Goal: Information Seeking & Learning: Check status

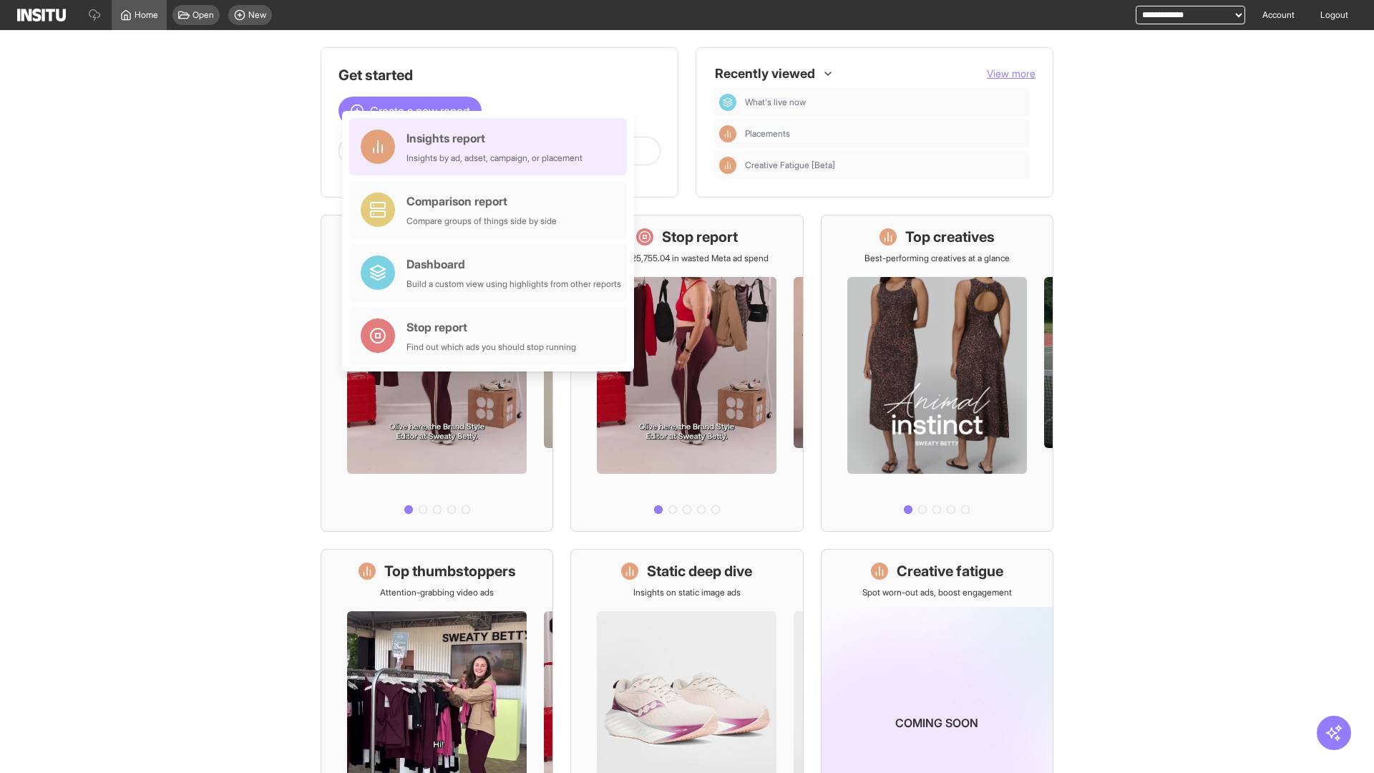
click at [491, 147] on div "Insights report Insights by ad, adset, campaign, or placement" at bounding box center [494, 146] width 176 height 34
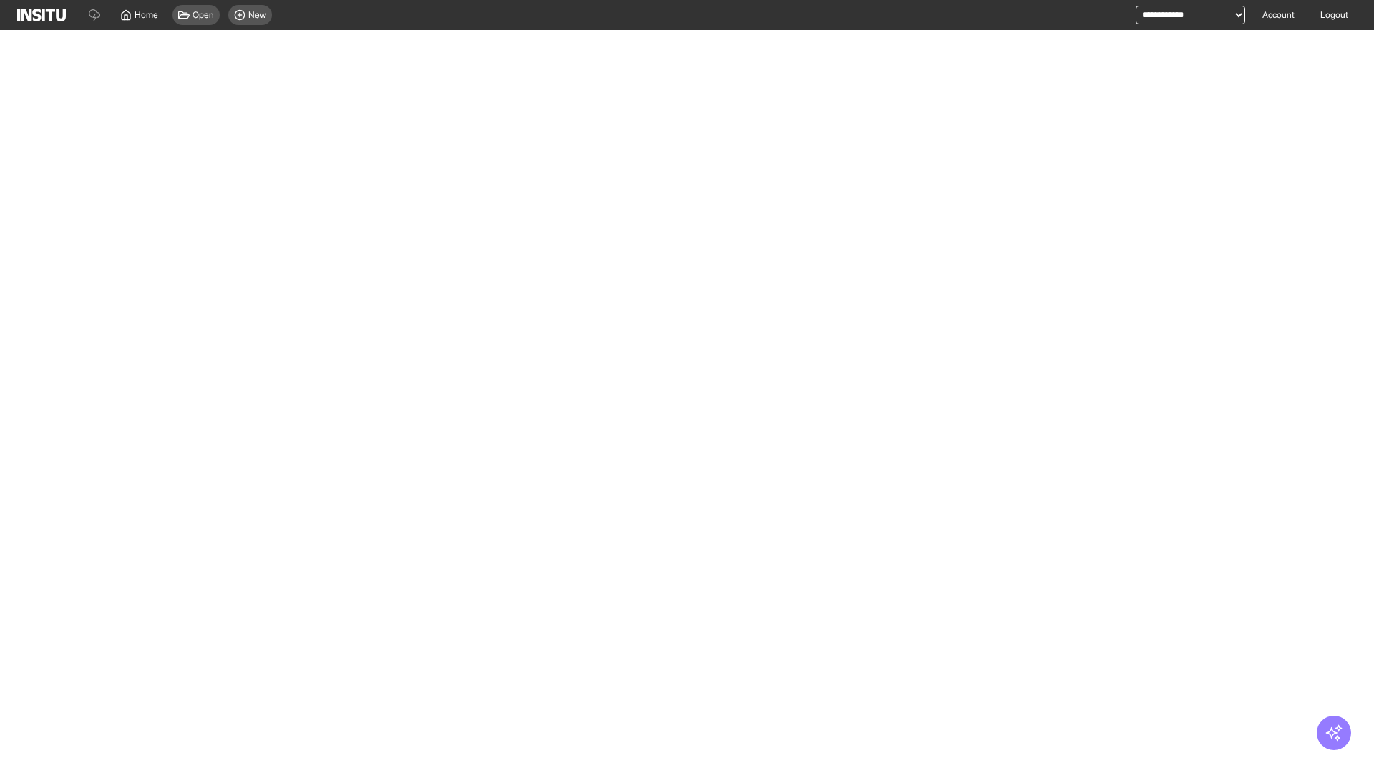
select select "**"
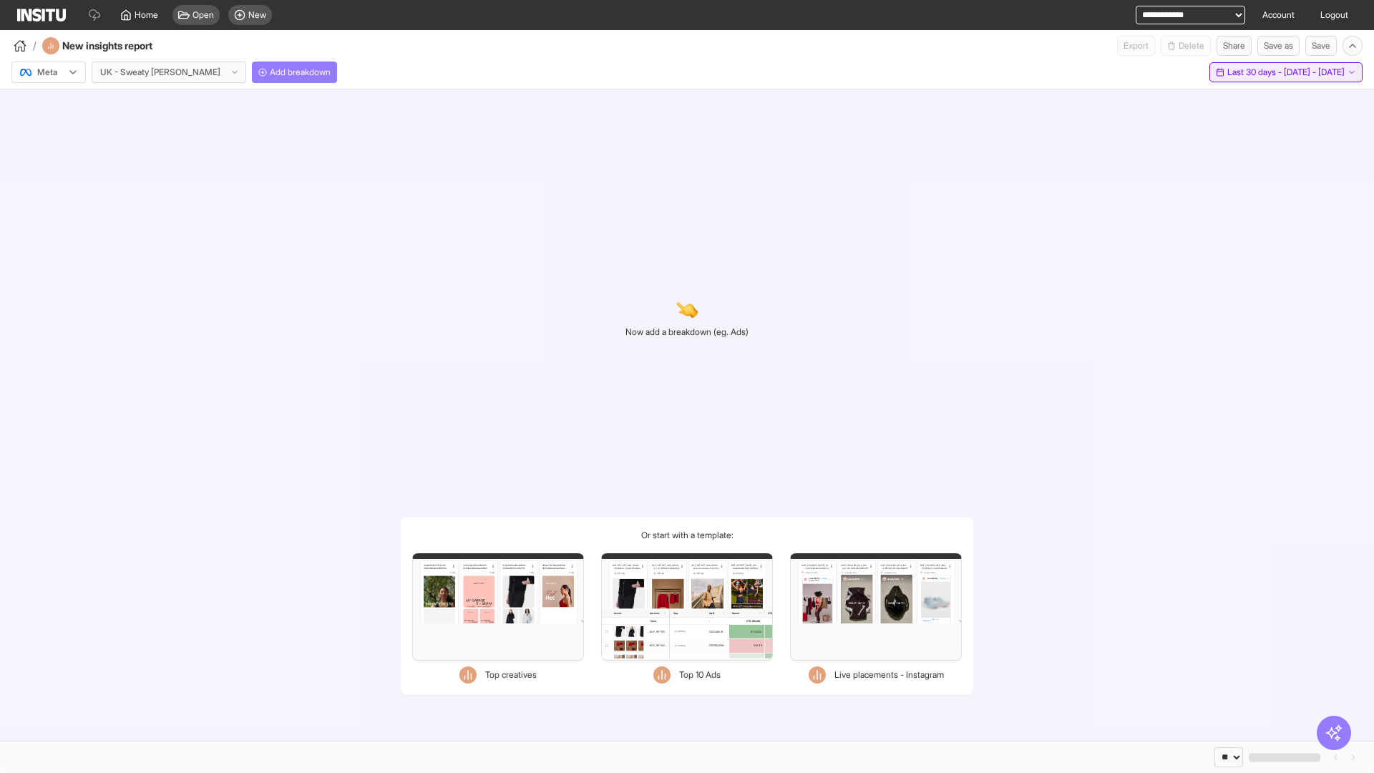
click at [1255, 72] on span "Last 30 days - [DATE] - [DATE]" at bounding box center [1285, 72] width 117 height 11
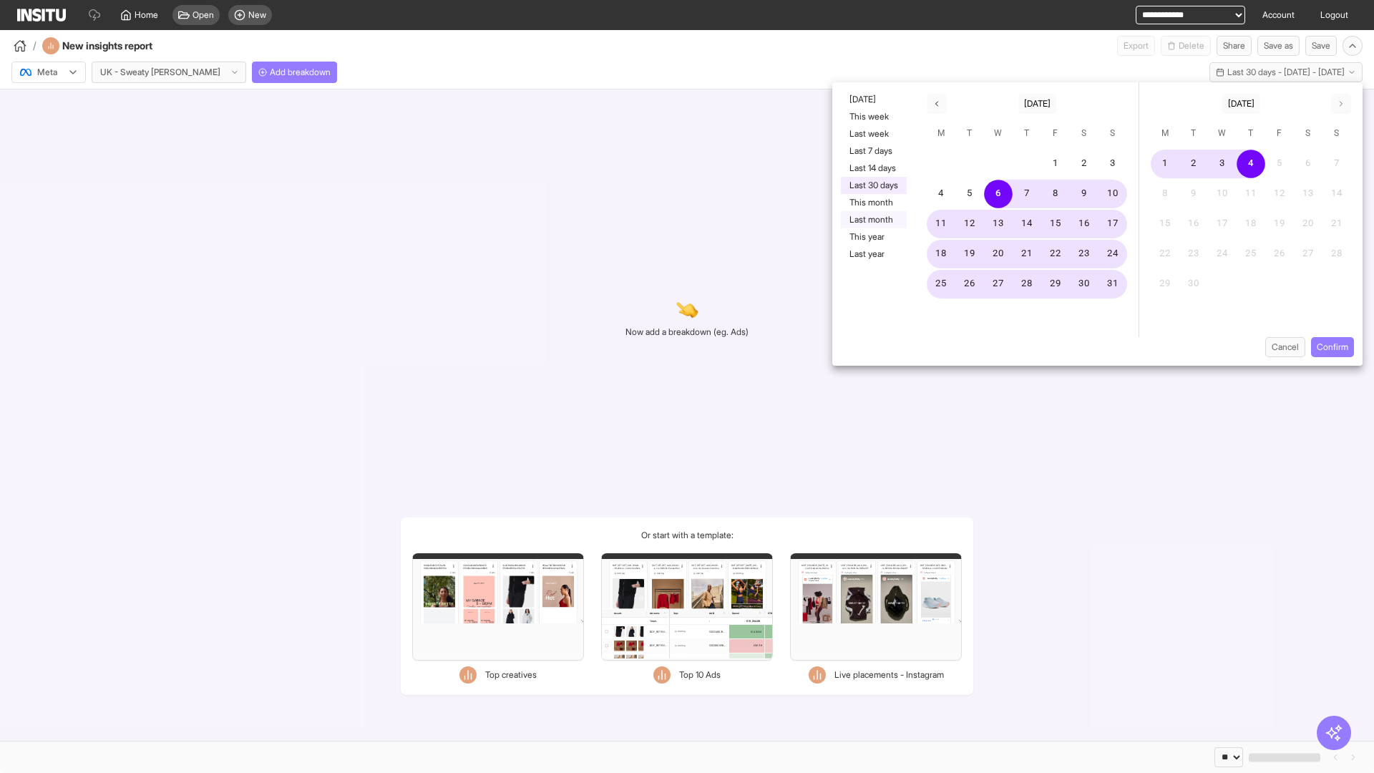
click at [872, 220] on button "Last month" at bounding box center [874, 219] width 66 height 17
